Goal: Task Accomplishment & Management: Manage account settings

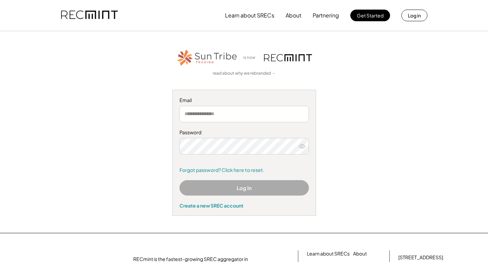
click at [260, 187] on button "Log In" at bounding box center [245, 187] width 130 height 15
click at [242, 114] on input "email" at bounding box center [245, 114] width 130 height 16
click at [245, 183] on button "Log In" at bounding box center [245, 187] width 130 height 15
click at [245, 186] on button "Log In" at bounding box center [245, 187] width 130 height 15
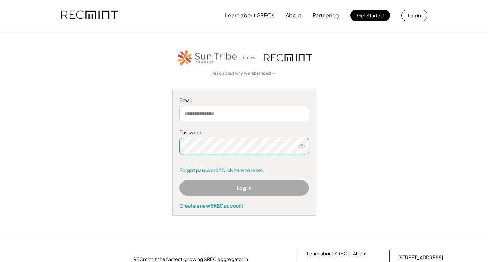
click at [247, 187] on button "Log In" at bounding box center [245, 187] width 130 height 15
click at [302, 146] on icon at bounding box center [302, 146] width 7 height 7
click at [277, 187] on button "Log In" at bounding box center [245, 187] width 130 height 15
